Goal: Transaction & Acquisition: Purchase product/service

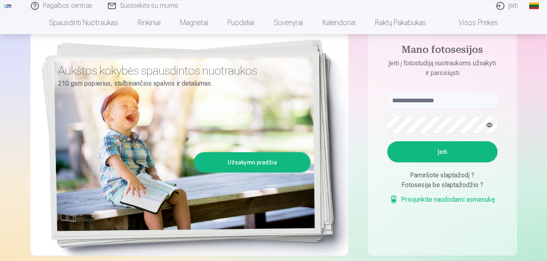
scroll to position [83, 0]
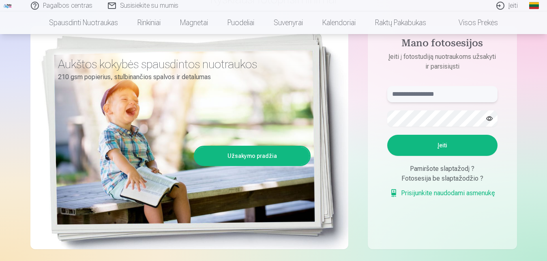
click at [422, 95] on input "text" at bounding box center [442, 94] width 110 height 16
type input "**********"
click at [490, 117] on button "button" at bounding box center [489, 118] width 15 height 15
click at [447, 146] on button "Įeiti" at bounding box center [442, 145] width 110 height 21
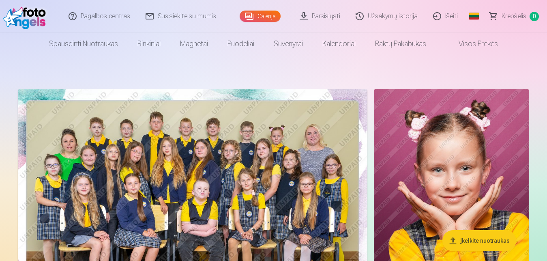
scroll to position [83, 0]
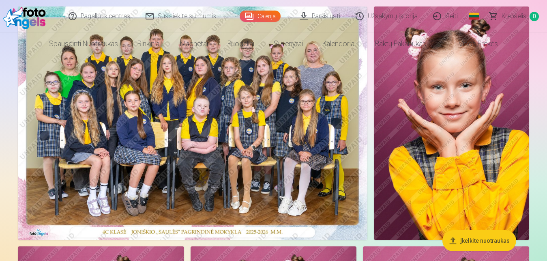
click at [221, 100] on img at bounding box center [193, 122] width 350 height 233
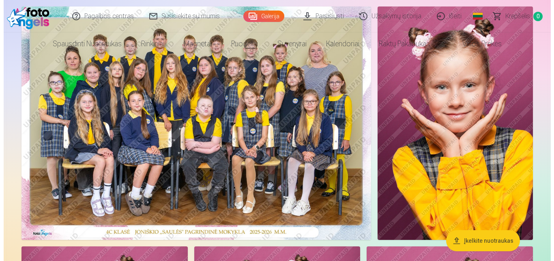
scroll to position [3164, 0]
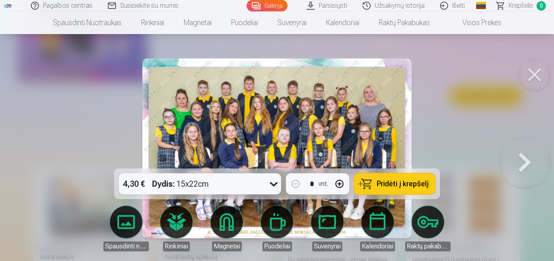
click at [412, 183] on span "Pridėti į krepšelį" at bounding box center [403, 183] width 52 height 7
click at [536, 74] on button at bounding box center [535, 74] width 32 height 32
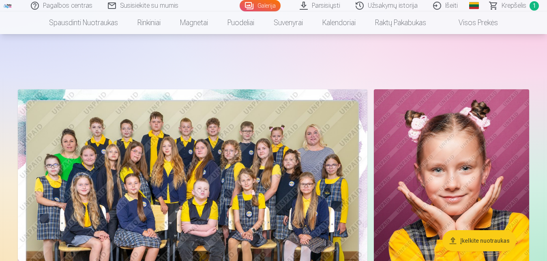
scroll to position [124, 0]
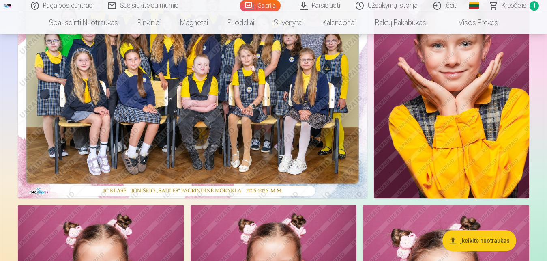
click at [465, 99] on img at bounding box center [451, 81] width 155 height 233
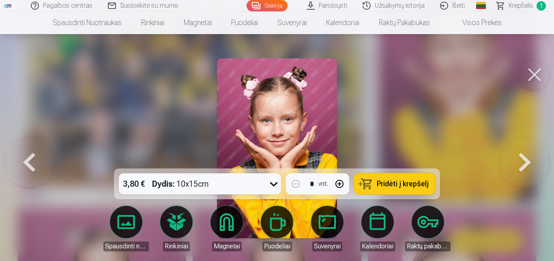
click at [530, 74] on button at bounding box center [535, 74] width 32 height 32
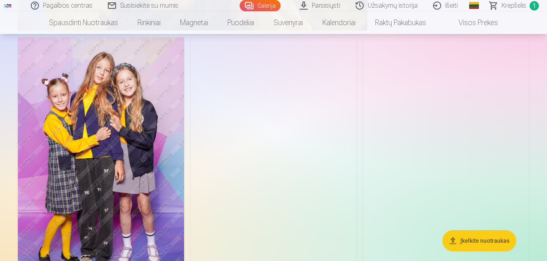
scroll to position [2731, 0]
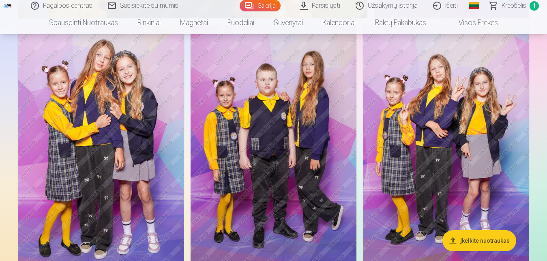
click at [261, 129] on img at bounding box center [274, 150] width 166 height 250
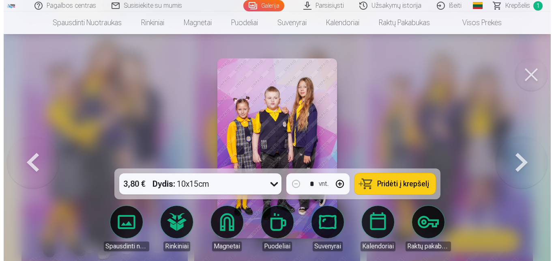
scroll to position [2763, 0]
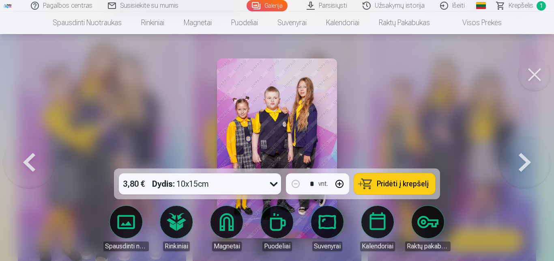
drag, startPoint x: 393, startPoint y: 182, endPoint x: 340, endPoint y: 151, distance: 61.0
click at [392, 181] on span "Pridėti į krepšelį" at bounding box center [403, 183] width 52 height 7
click at [353, 99] on div at bounding box center [277, 130] width 554 height 261
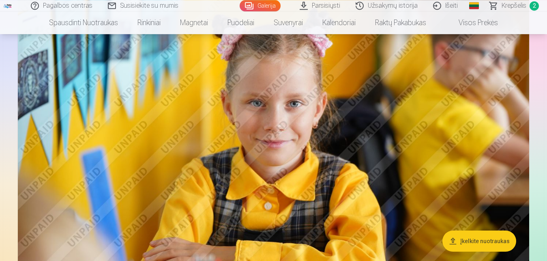
scroll to position [2152, 0]
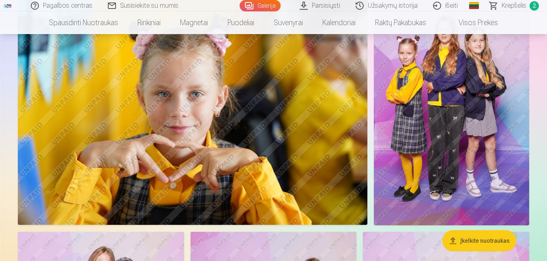
click at [471, 128] on img at bounding box center [451, 108] width 155 height 233
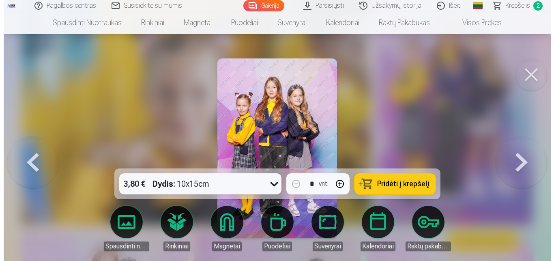
scroll to position [2557, 0]
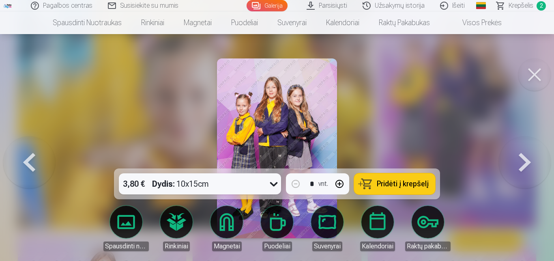
click at [400, 184] on span "Pridėti į krepšelį" at bounding box center [403, 183] width 52 height 7
click at [531, 71] on button at bounding box center [535, 74] width 32 height 32
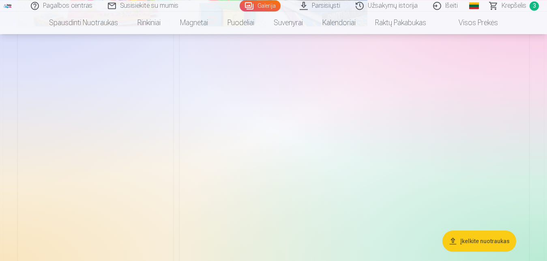
scroll to position [1655, 0]
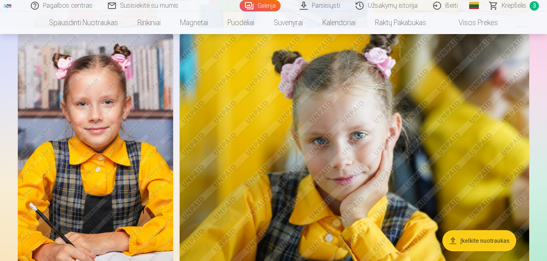
click at [336, 139] on img at bounding box center [355, 150] width 350 height 233
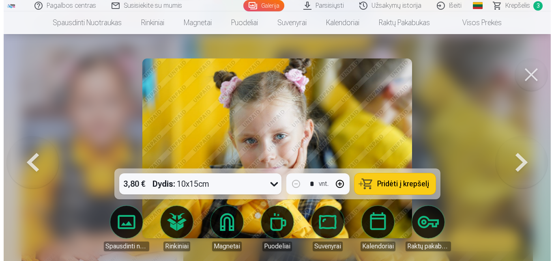
scroll to position [1673, 0]
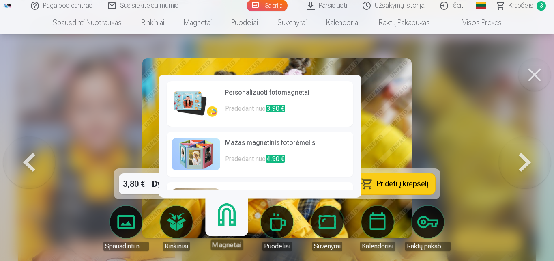
click at [227, 221] on link "Magnetai" at bounding box center [227, 225] width 50 height 50
click at [239, 108] on p "Pradedant nuo 3,90 €" at bounding box center [286, 112] width 123 height 16
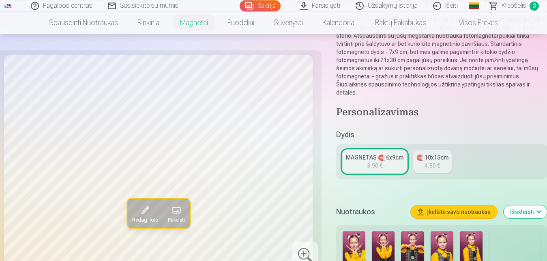
scroll to position [83, 0]
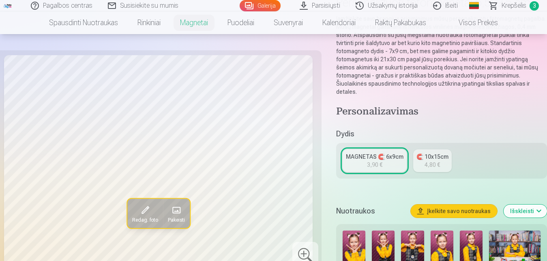
click at [380, 161] on div "3,90 €" at bounding box center [374, 165] width 15 height 8
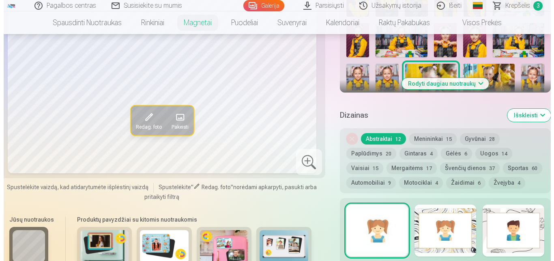
scroll to position [538, 0]
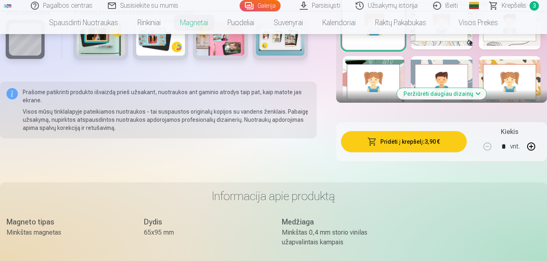
click at [424, 134] on button "Pridėti į krepšelį : 3,90 €" at bounding box center [404, 141] width 126 height 21
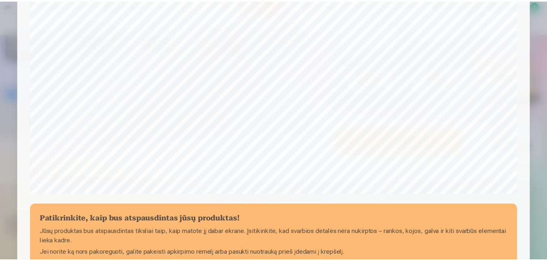
scroll to position [323, 0]
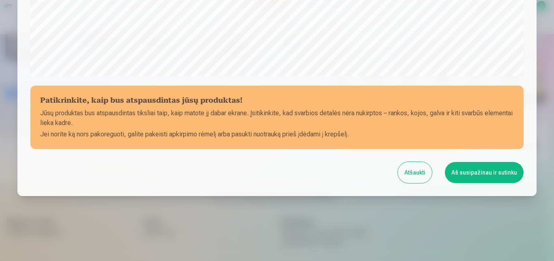
click at [409, 176] on button "Atšaukti" at bounding box center [415, 172] width 34 height 21
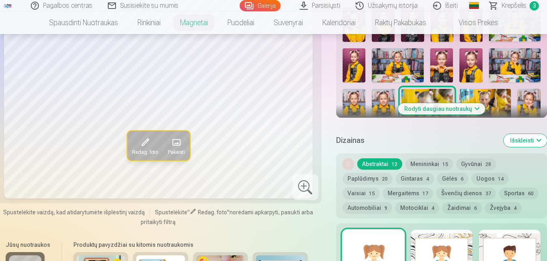
scroll to position [290, 0]
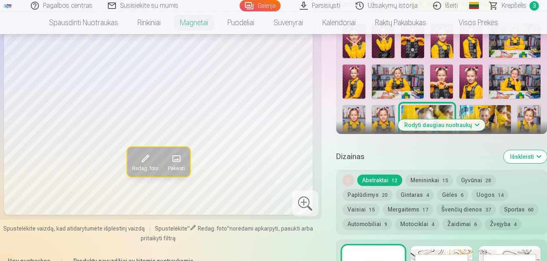
click at [436, 174] on button "Menininkai 15" at bounding box center [429, 179] width 47 height 11
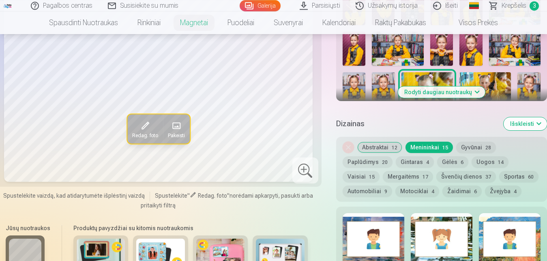
scroll to position [372, 0]
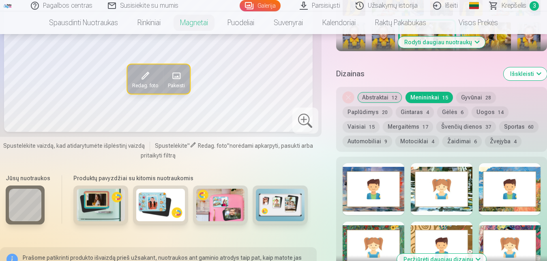
click at [478, 92] on button "Gyvūnai 28" at bounding box center [476, 97] width 40 height 11
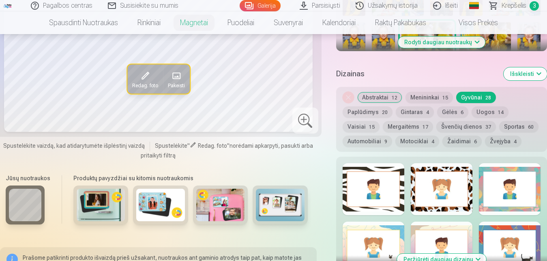
click at [370, 106] on button "Paplūdimys 20" at bounding box center [368, 111] width 50 height 11
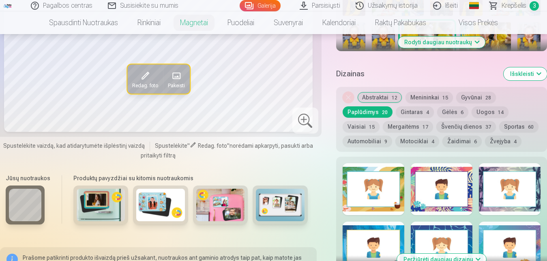
click at [420, 106] on button "Gintaras 4" at bounding box center [415, 111] width 38 height 11
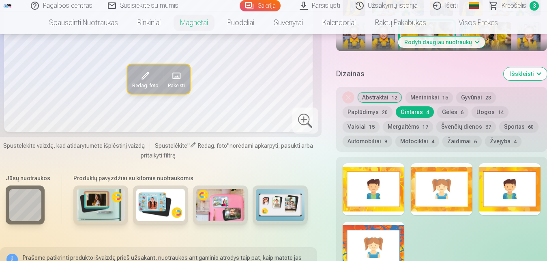
click at [454, 106] on button "Gėlės 6" at bounding box center [452, 111] width 31 height 11
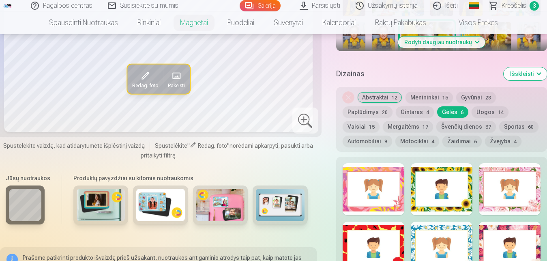
click at [488, 106] on button "Uogos 14" at bounding box center [490, 111] width 37 height 11
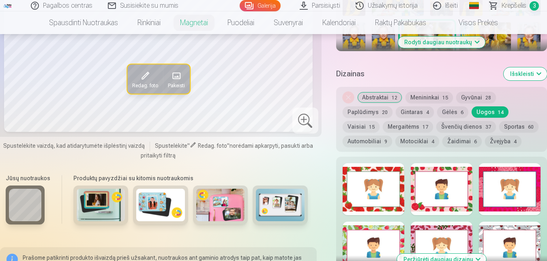
click at [364, 121] on button "Vaisiai 15" at bounding box center [361, 126] width 37 height 11
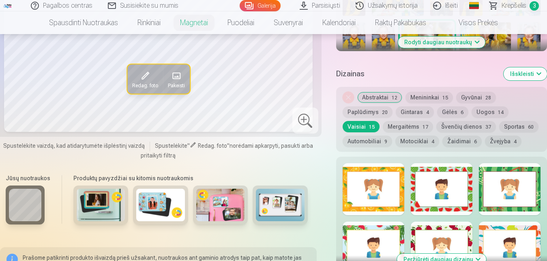
click at [410, 121] on button "Mergaitėms 17" at bounding box center [408, 126] width 50 height 11
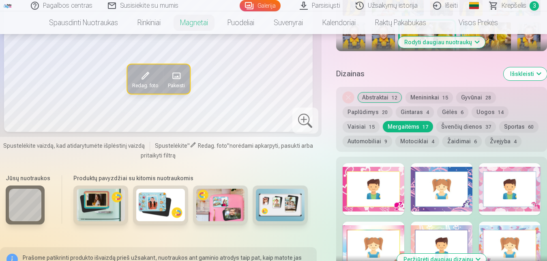
click at [459, 121] on button "Švenčių dienos 37" at bounding box center [467, 126] width 60 height 11
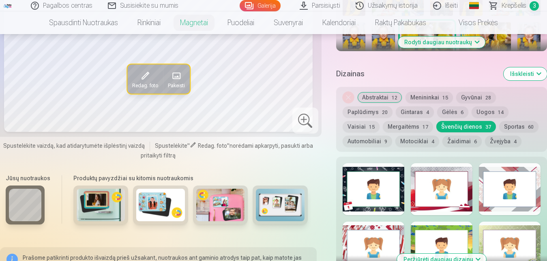
click at [517, 121] on button "Sportas 60" at bounding box center [518, 126] width 39 height 11
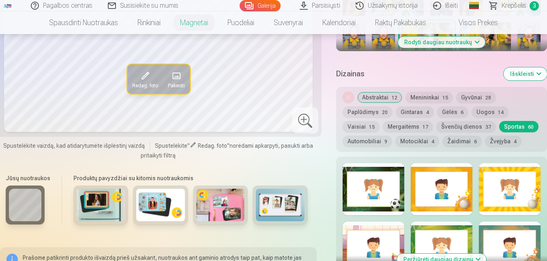
click at [368, 136] on button "Automobiliai 9" at bounding box center [368, 141] width 50 height 11
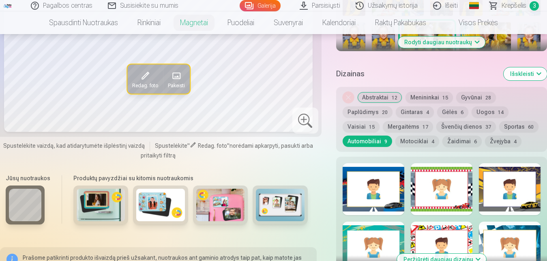
click at [420, 136] on button "Motociklai 4" at bounding box center [418, 141] width 44 height 11
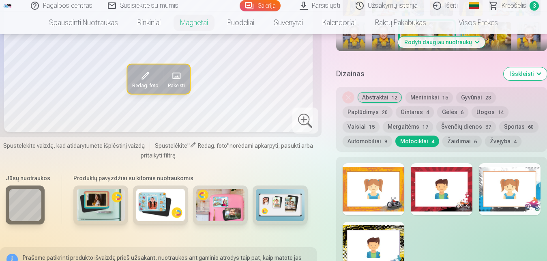
click at [460, 136] on button "Žaidimai 6" at bounding box center [462, 141] width 39 height 11
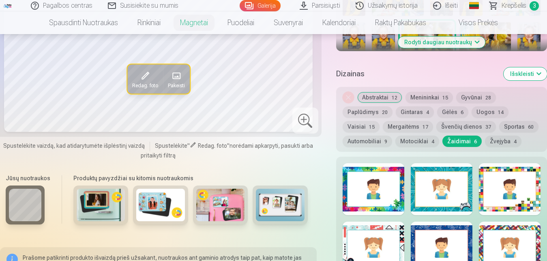
click at [507, 136] on button "Žvejyba 4" at bounding box center [503, 141] width 37 height 11
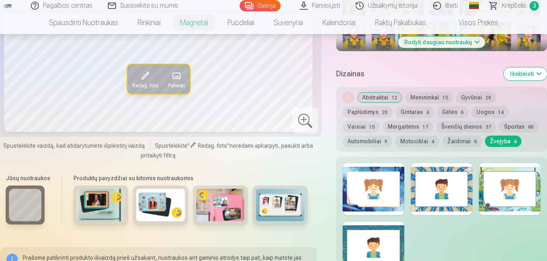
click at [406, 121] on button "Mergaitėms 17" at bounding box center [408, 126] width 50 height 11
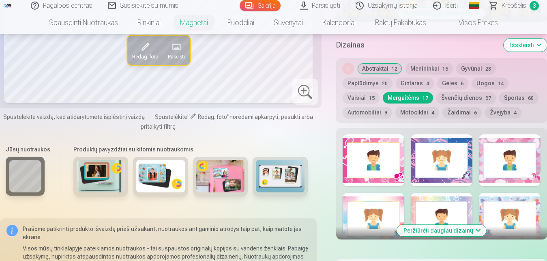
scroll to position [414, 0]
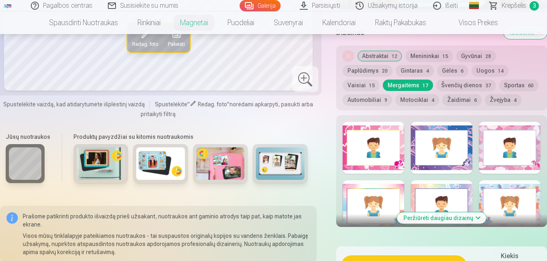
click at [453, 65] on button "Gėlės 6" at bounding box center [452, 70] width 31 height 11
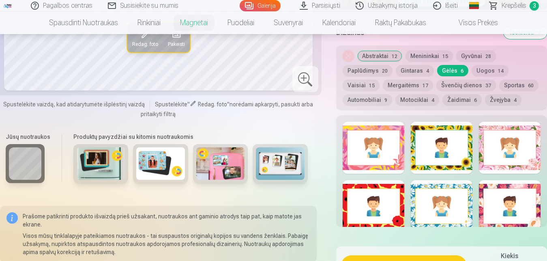
click at [447, 142] on div at bounding box center [442, 148] width 62 height 52
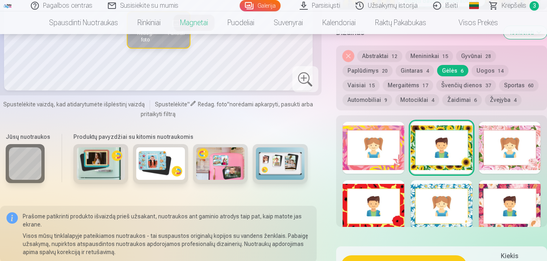
click at [378, 192] on div at bounding box center [374, 206] width 62 height 52
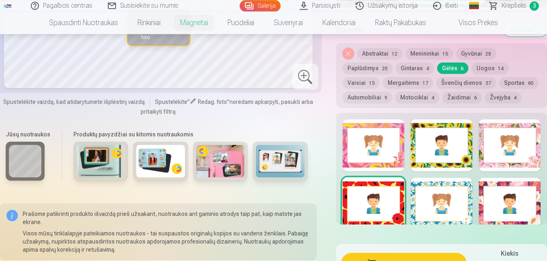
scroll to position [455, 0]
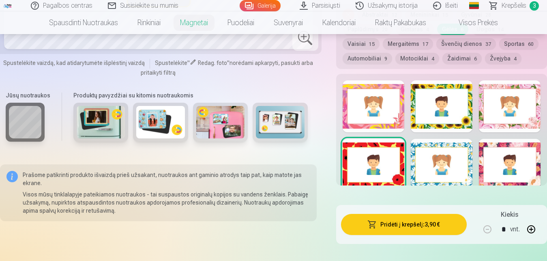
click at [527, 155] on div at bounding box center [510, 165] width 62 height 52
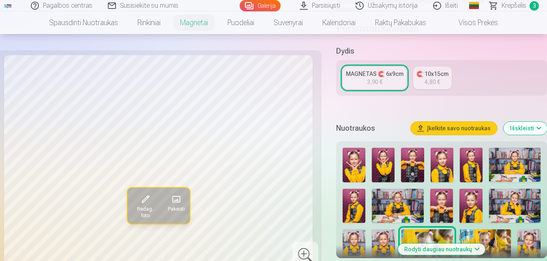
scroll to position [331, 0]
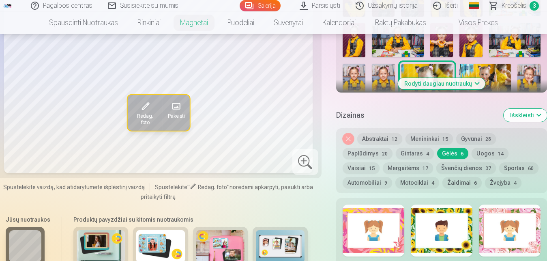
click at [512, 213] on div at bounding box center [510, 230] width 62 height 52
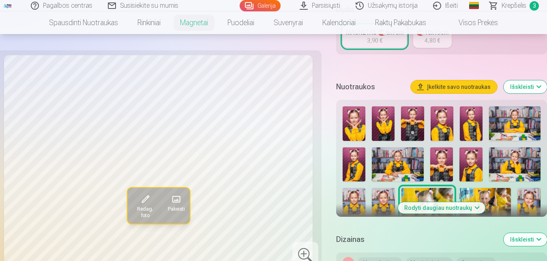
scroll to position [372, 0]
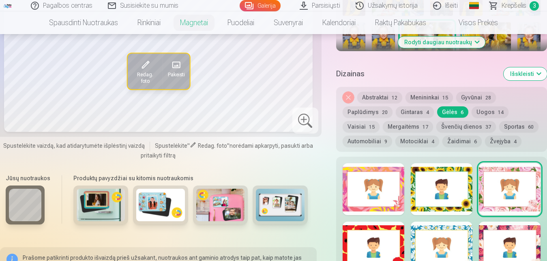
click at [443, 183] on div at bounding box center [442, 189] width 62 height 52
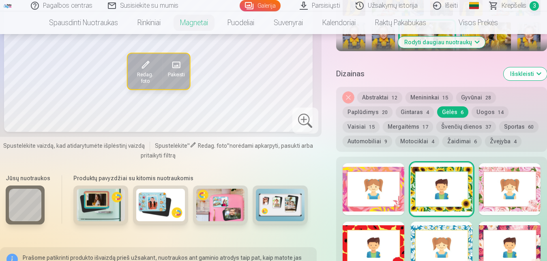
click at [371, 182] on div at bounding box center [374, 189] width 62 height 52
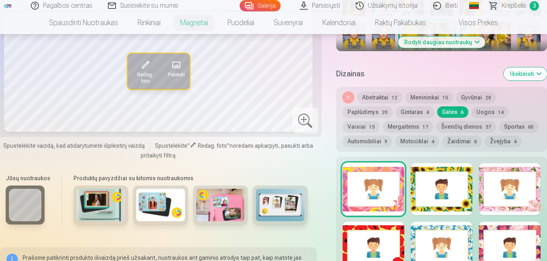
click at [424, 92] on button "Menininkai 15" at bounding box center [429, 97] width 47 height 11
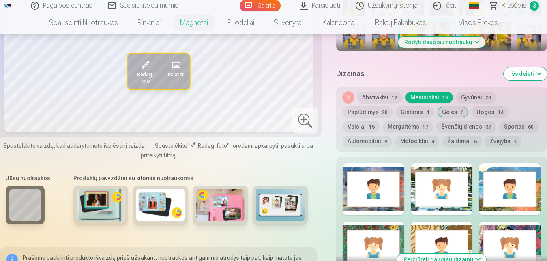
click at [389, 185] on div at bounding box center [374, 189] width 62 height 52
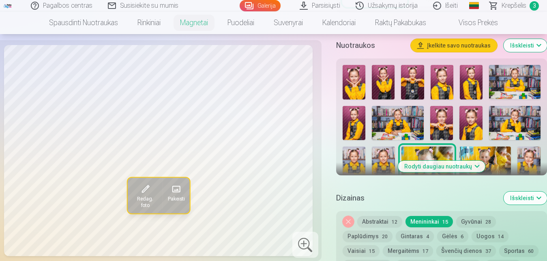
scroll to position [331, 0]
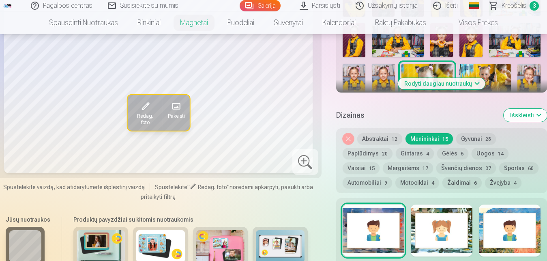
click at [441, 217] on div at bounding box center [442, 230] width 62 height 52
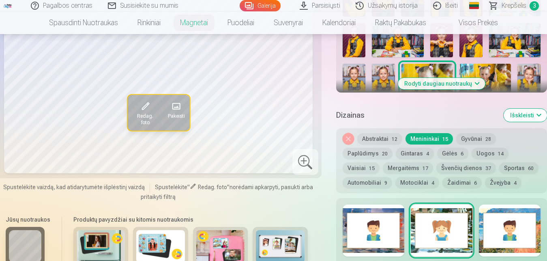
click at [516, 225] on div at bounding box center [510, 230] width 62 height 52
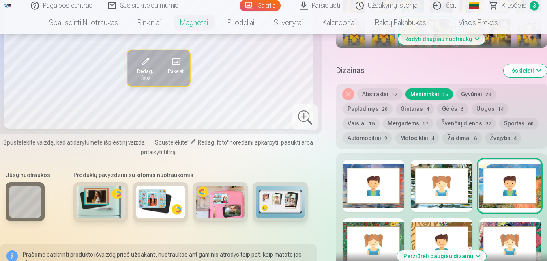
scroll to position [414, 0]
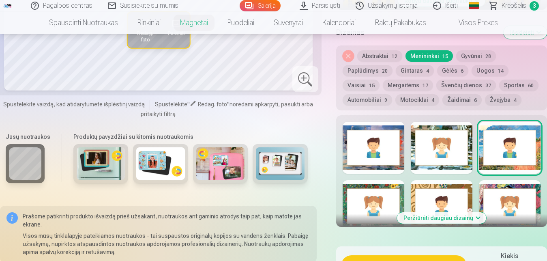
click at [379, 197] on div at bounding box center [374, 206] width 62 height 52
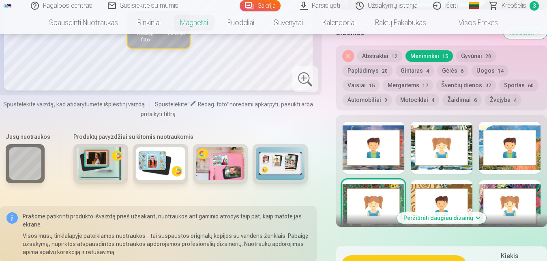
click at [467, 212] on button "Peržiūrėti daugiau dizainų" at bounding box center [441, 217] width 89 height 11
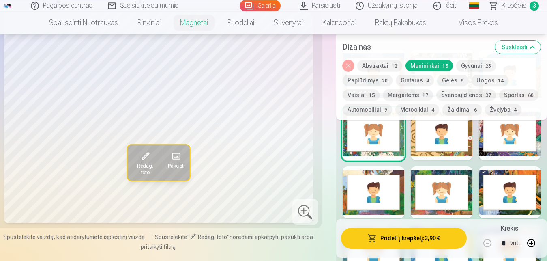
scroll to position [497, 0]
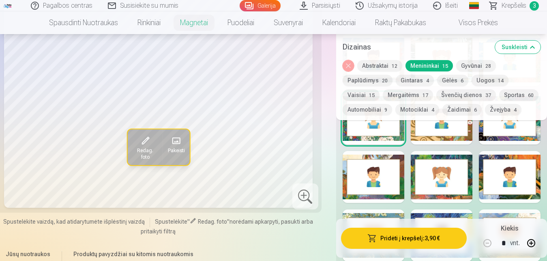
click at [446, 164] on div at bounding box center [442, 177] width 62 height 52
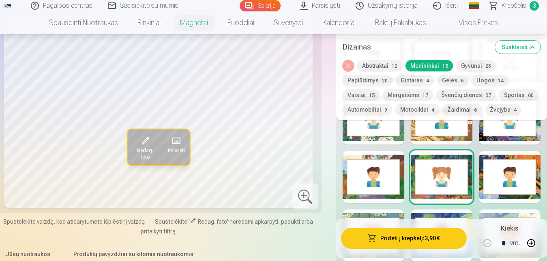
click at [376, 169] on div at bounding box center [374, 177] width 62 height 52
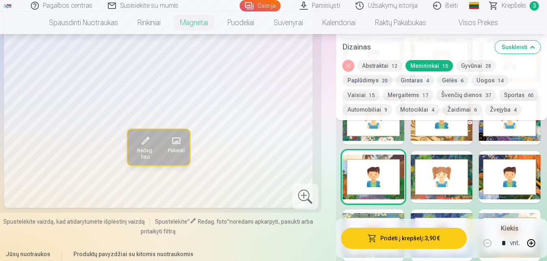
click at [525, 166] on div at bounding box center [510, 177] width 62 height 52
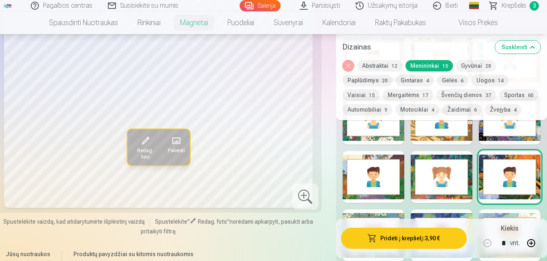
scroll to position [579, 0]
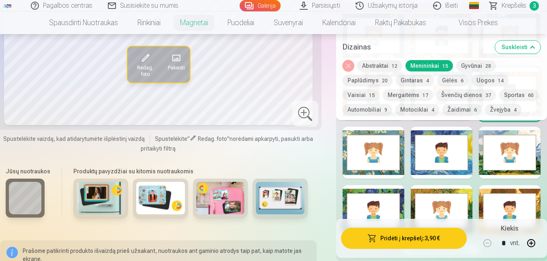
click at [379, 144] on div at bounding box center [374, 153] width 62 height 52
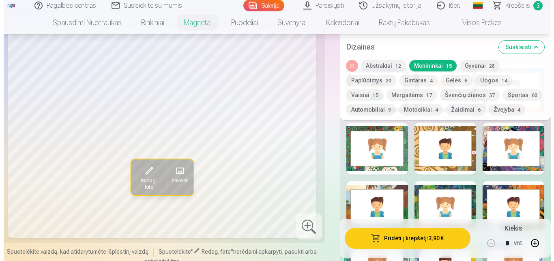
scroll to position [497, 0]
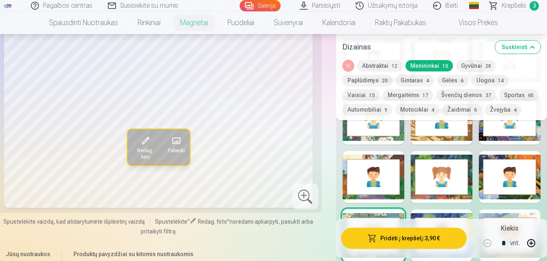
click at [407, 237] on button "Pridėti į krepšelį : 3,90 €" at bounding box center [404, 238] width 126 height 21
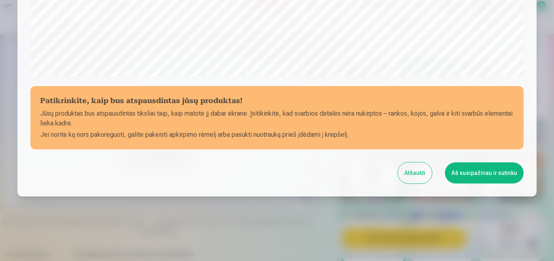
scroll to position [323, 0]
click at [467, 170] on button "Aš susipažinau ir sutinku" at bounding box center [484, 172] width 79 height 21
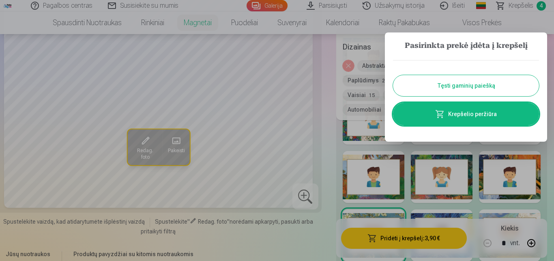
click at [497, 112] on link "Krepšelio peržiūra" at bounding box center [466, 114] width 146 height 23
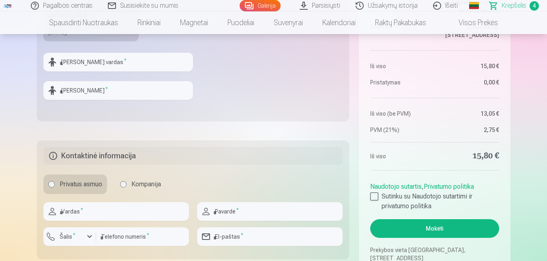
scroll to position [248, 0]
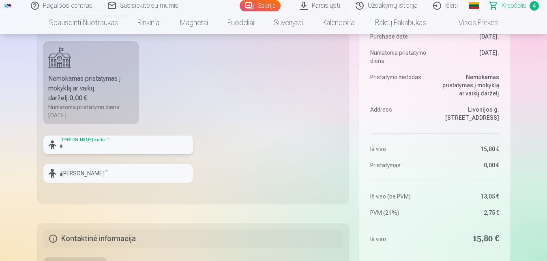
click at [73, 143] on input "text" at bounding box center [118, 145] width 150 height 19
type input "*"
click at [72, 145] on input "text" at bounding box center [118, 145] width 150 height 19
type input "*"
type input "*******"
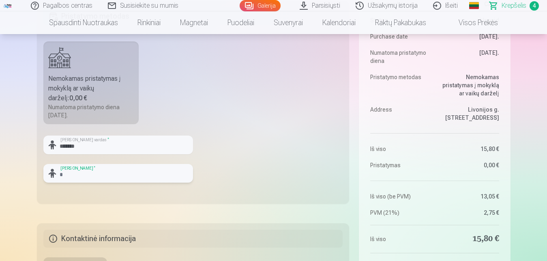
click at [71, 172] on input "text" at bounding box center [118, 173] width 150 height 19
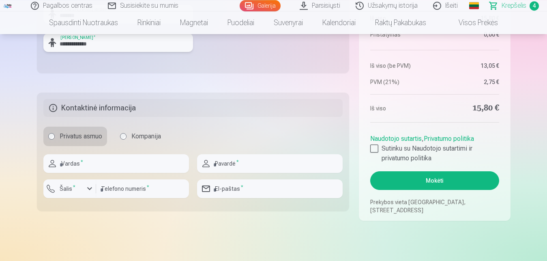
scroll to position [372, 0]
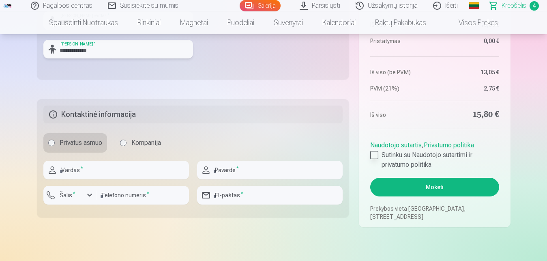
type input "**********"
click at [375, 155] on div at bounding box center [374, 155] width 8 height 8
click at [443, 188] on button "Mokėti" at bounding box center [434, 187] width 129 height 19
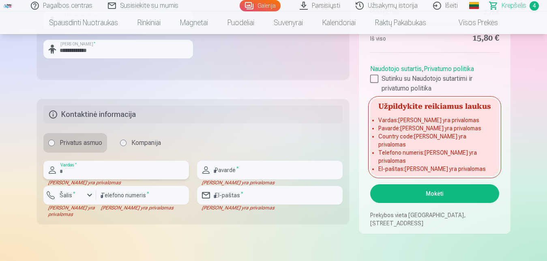
click at [93, 171] on input "text" at bounding box center [116, 170] width 146 height 19
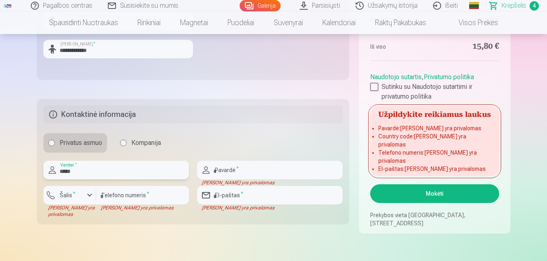
type input "*****"
click at [88, 194] on div "button" at bounding box center [90, 195] width 10 height 10
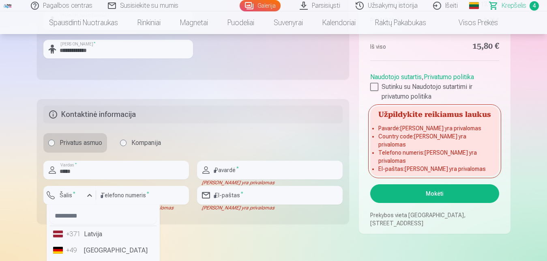
scroll to position [51, 0]
click at [106, 230] on li "+370 Lietuva" at bounding box center [103, 232] width 107 height 16
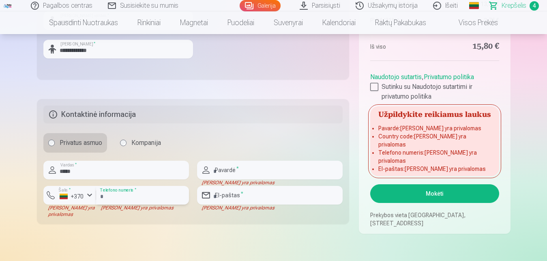
click at [147, 196] on input "number" at bounding box center [142, 195] width 93 height 19
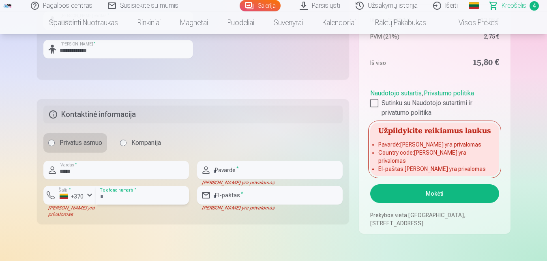
type input "********"
click at [247, 170] on input "text" at bounding box center [270, 170] width 146 height 19
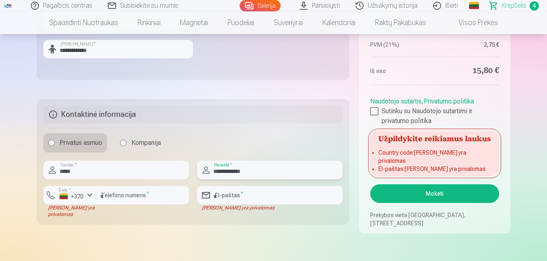
type input "**********"
click at [255, 194] on input "email" at bounding box center [270, 195] width 146 height 19
click at [254, 194] on input "email" at bounding box center [270, 195] width 146 height 19
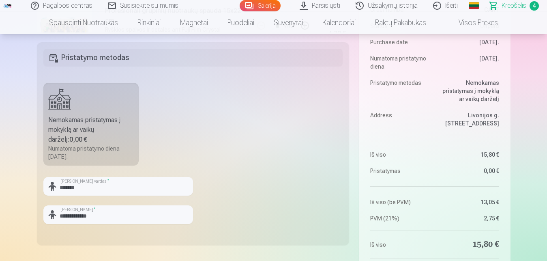
scroll to position [372, 0]
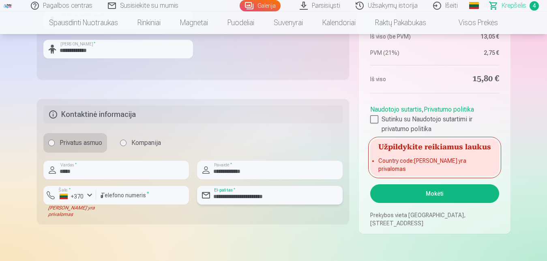
type input "**********"
click at [447, 192] on button "Mokėti" at bounding box center [434, 193] width 129 height 19
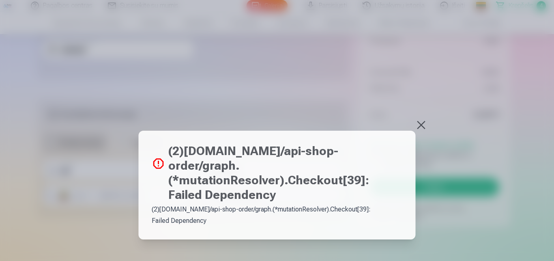
click at [527, 137] on div at bounding box center [277, 130] width 554 height 261
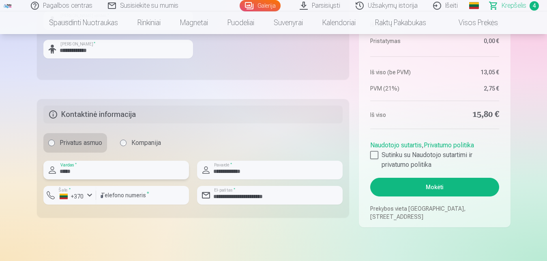
click at [81, 173] on input "*****" at bounding box center [116, 170] width 146 height 19
type input "*"
type input "*******"
click at [252, 174] on input "**********" at bounding box center [270, 170] width 146 height 19
type input "*"
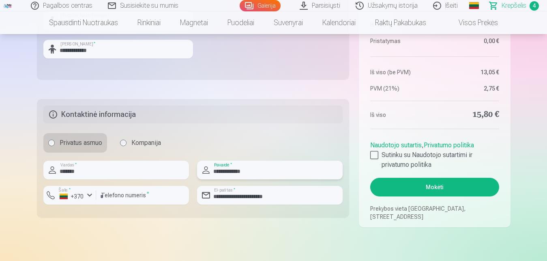
type input "**********"
click at [128, 196] on input "********" at bounding box center [142, 195] width 93 height 19
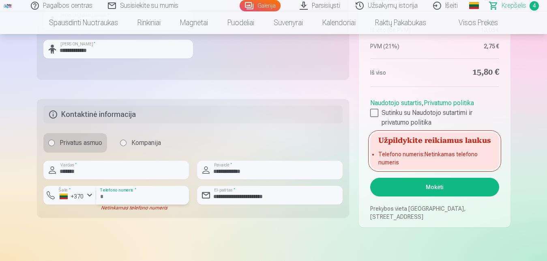
type input "*"
click at [124, 194] on input "number" at bounding box center [142, 195] width 93 height 19
click at [445, 185] on button "Mokėti" at bounding box center [434, 187] width 129 height 19
type input "**"
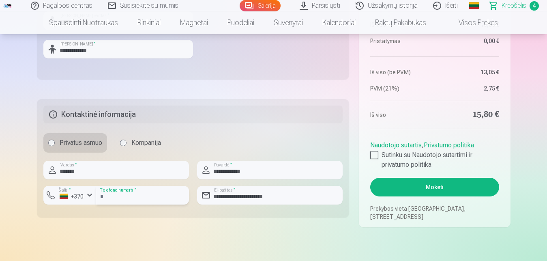
type input "********"
click at [441, 187] on button "Mokėti" at bounding box center [434, 187] width 129 height 19
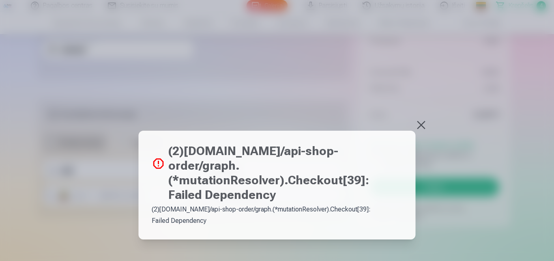
click at [536, 136] on div at bounding box center [277, 130] width 554 height 261
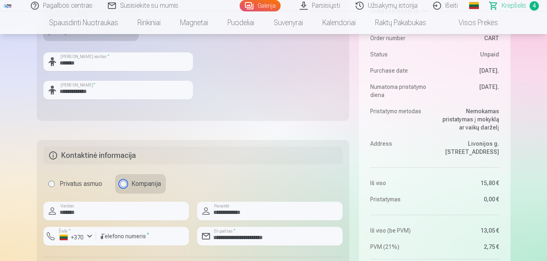
scroll to position [331, 0]
click at [49, 184] on label "Privatus asmuo" at bounding box center [75, 183] width 64 height 19
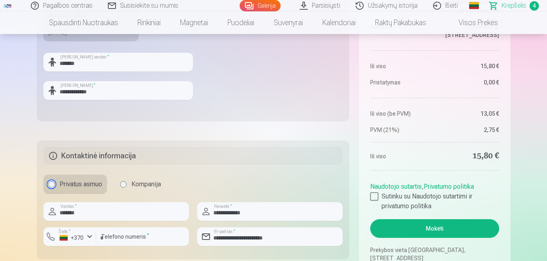
scroll to position [455, 0]
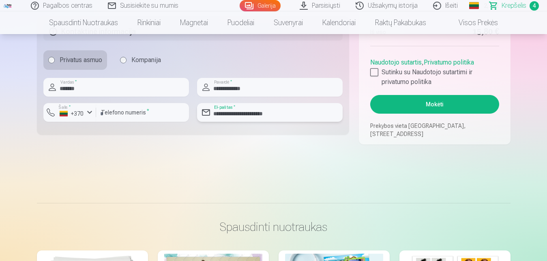
click at [291, 114] on input "**********" at bounding box center [270, 112] width 146 height 19
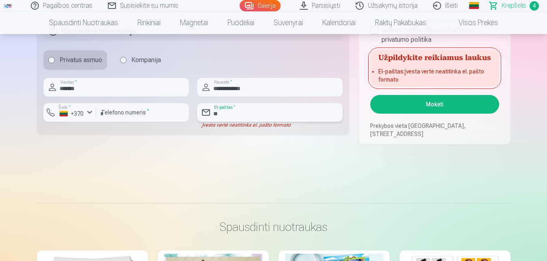
type input "*"
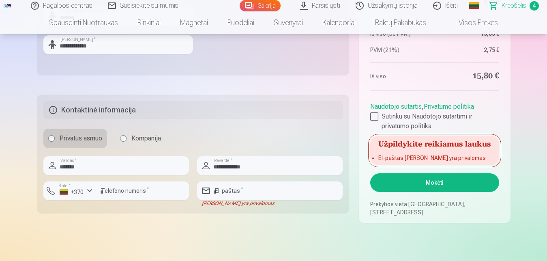
scroll to position [414, 0]
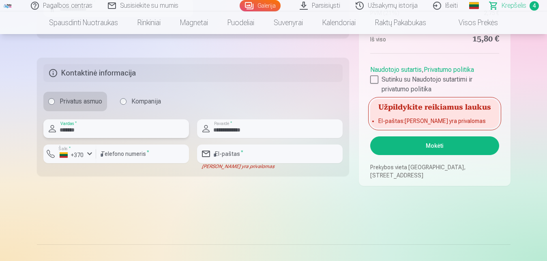
click at [82, 128] on input "*******" at bounding box center [116, 128] width 146 height 19
type input "*"
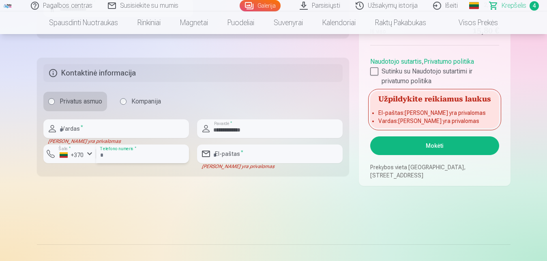
click at [131, 158] on input "********" at bounding box center [142, 153] width 93 height 19
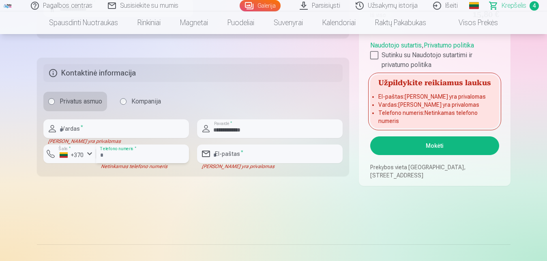
type input "*"
click at [262, 127] on input "**********" at bounding box center [270, 128] width 146 height 19
type input "*"
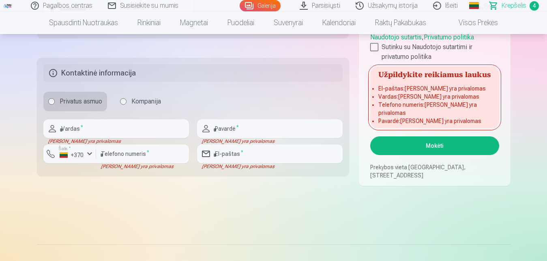
click at [108, 127] on input "text" at bounding box center [116, 128] width 146 height 19
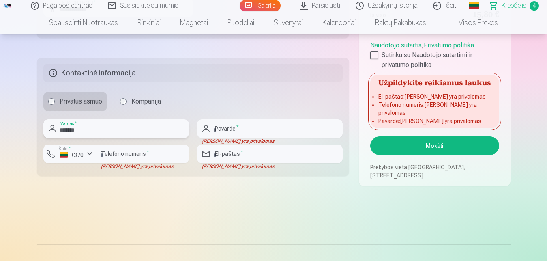
type input "*******"
click at [241, 128] on input "text" at bounding box center [270, 128] width 146 height 19
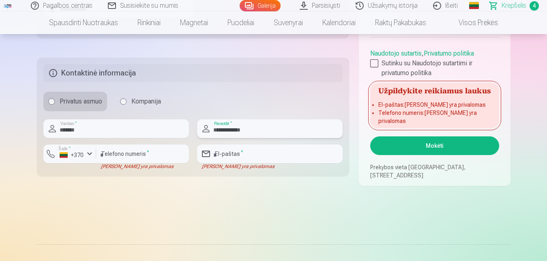
type input "**********"
click at [126, 153] on input "number" at bounding box center [142, 153] width 93 height 19
click at [111, 154] on input "number" at bounding box center [142, 153] width 93 height 19
click at [112, 154] on input "number" at bounding box center [142, 153] width 93 height 19
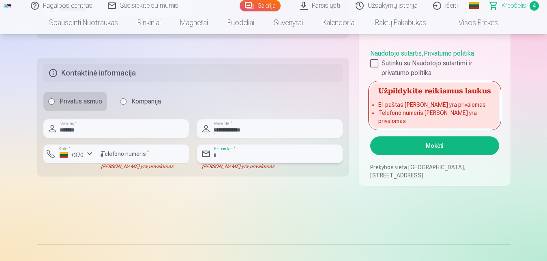
click at [219, 152] on input "email" at bounding box center [270, 153] width 146 height 19
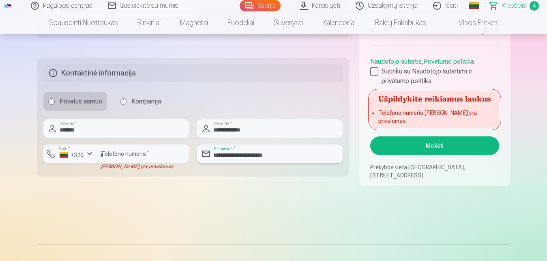
type input "**********"
click at [430, 144] on button "Mokėti" at bounding box center [434, 145] width 129 height 19
click at [142, 153] on input "number" at bounding box center [142, 153] width 93 height 19
click at [84, 153] on button "Šalis * +370" at bounding box center [69, 153] width 53 height 19
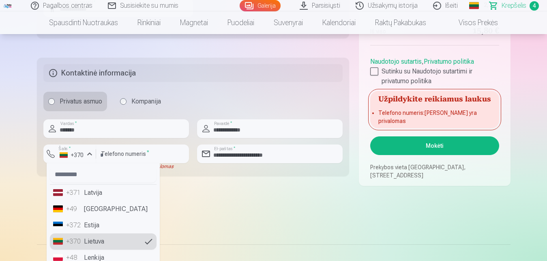
drag, startPoint x: 94, startPoint y: 239, endPoint x: 94, endPoint y: 232, distance: 6.9
click at [93, 239] on li "+370 Lietuva" at bounding box center [103, 241] width 107 height 16
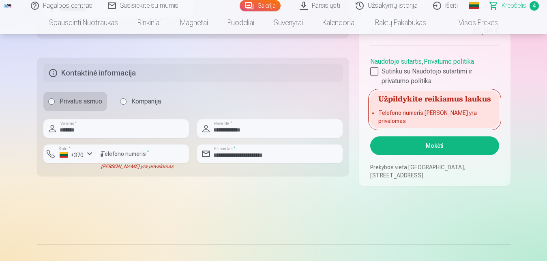
click at [440, 140] on button "Mokėti" at bounding box center [434, 145] width 129 height 19
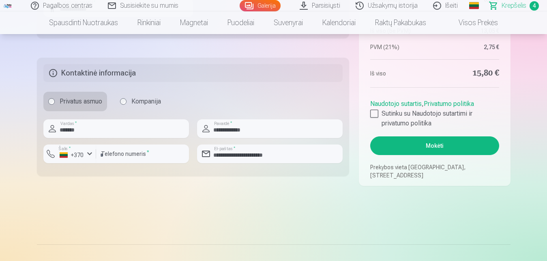
click at [428, 146] on button "Mokėti" at bounding box center [434, 145] width 129 height 19
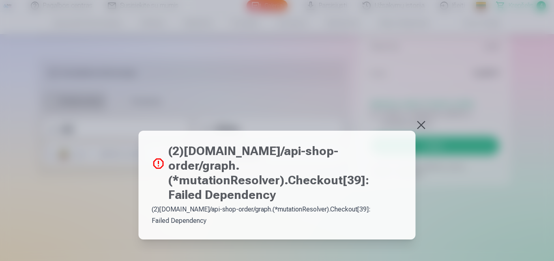
click at [525, 78] on div at bounding box center [277, 130] width 554 height 261
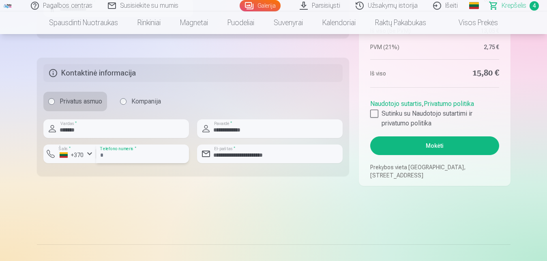
click at [128, 156] on input "********" at bounding box center [142, 153] width 93 height 19
type input "*"
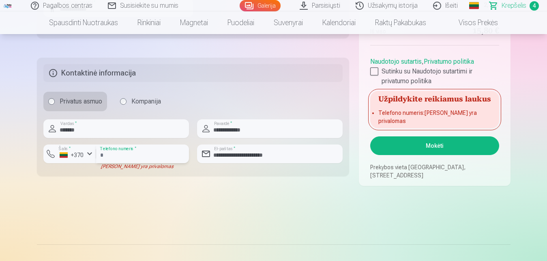
click at [110, 155] on input "number" at bounding box center [142, 153] width 93 height 19
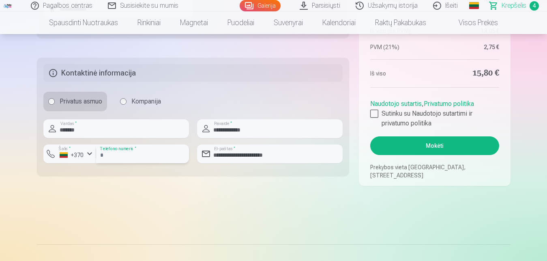
type input "********"
click at [286, 155] on input "**********" at bounding box center [270, 153] width 146 height 19
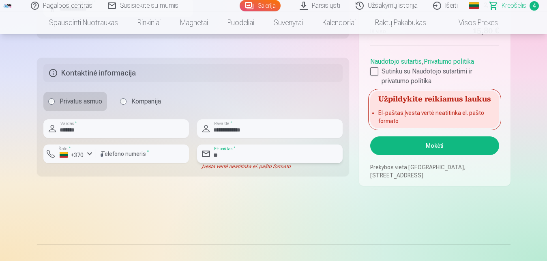
type input "*"
click at [255, 155] on input "**********" at bounding box center [270, 153] width 146 height 19
type input "*"
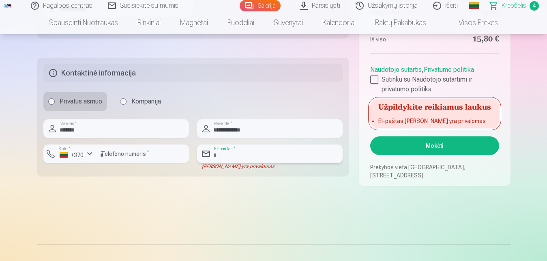
click at [229, 155] on input "email" at bounding box center [270, 153] width 146 height 19
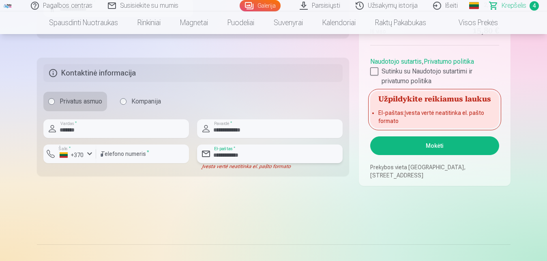
click at [247, 157] on input "**********" at bounding box center [270, 153] width 146 height 19
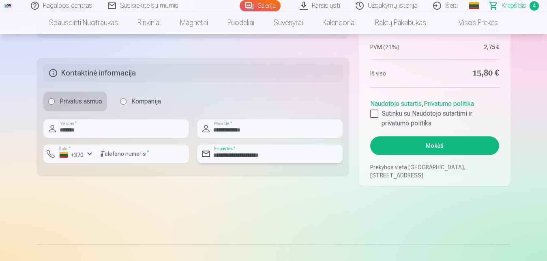
type input "**********"
click at [440, 147] on button "Mokėti" at bounding box center [434, 145] width 129 height 19
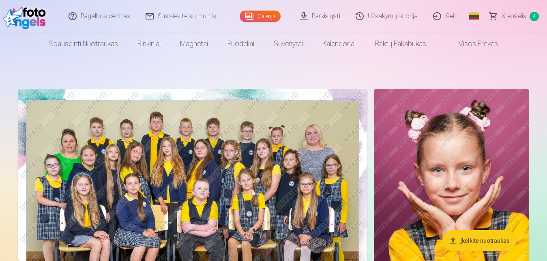
click at [450, 16] on link "Išeiti" at bounding box center [446, 16] width 40 height 32
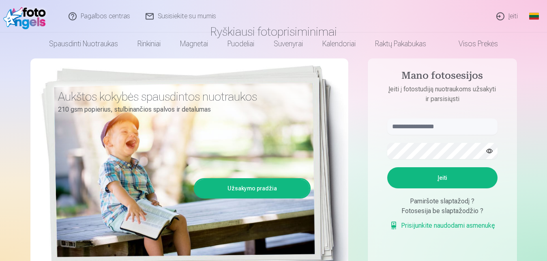
scroll to position [83, 0]
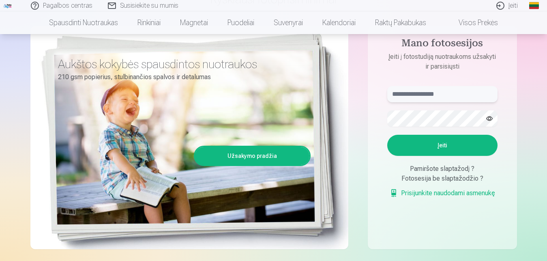
click at [423, 97] on input "text" at bounding box center [442, 94] width 110 height 16
type input "**********"
click at [452, 146] on button "Įeiti" at bounding box center [442, 145] width 110 height 21
